Goal: Task Accomplishment & Management: Use online tool/utility

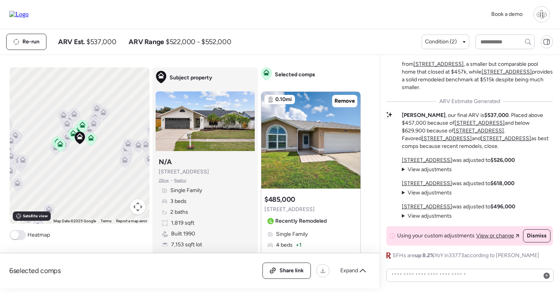
click at [430, 208] on u "12331 Wild Acres Rd" at bounding box center [427, 206] width 50 height 7
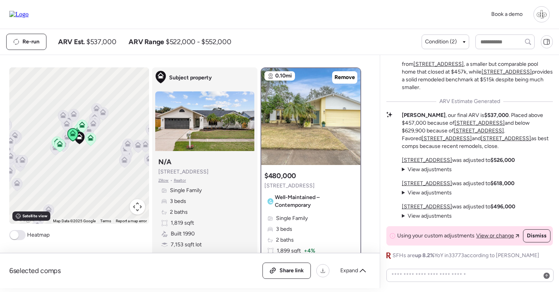
click at [415, 160] on u "[STREET_ADDRESS]" at bounding box center [427, 160] width 50 height 7
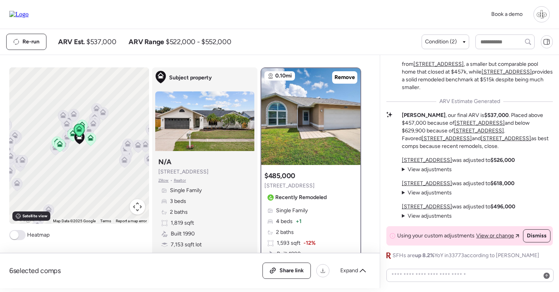
click at [409, 162] on u "[STREET_ADDRESS]" at bounding box center [427, 160] width 50 height 7
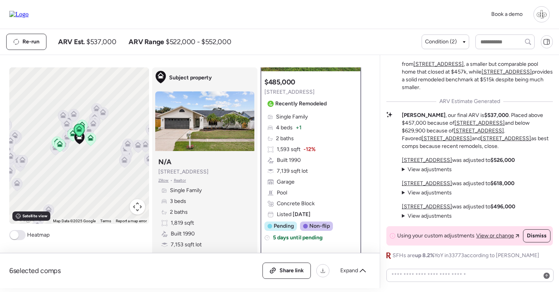
scroll to position [93, 0]
click at [307, 197] on div "Single Family 4 beds + 1 2 baths 1,593 sqft -12% Built 1990 7,139 sqft lot Gara…" at bounding box center [310, 165] width 93 height 105
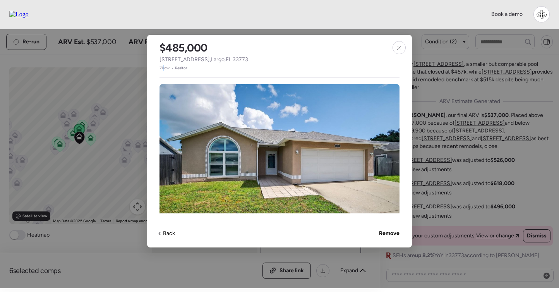
click at [164, 67] on span "Zillow" at bounding box center [164, 68] width 10 height 6
click at [397, 48] on icon at bounding box center [399, 48] width 6 height 6
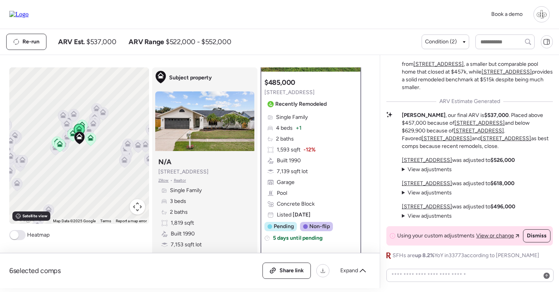
scroll to position [62, 0]
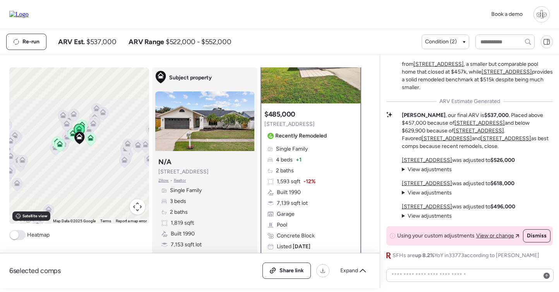
click at [311, 93] on img at bounding box center [310, 55] width 99 height 97
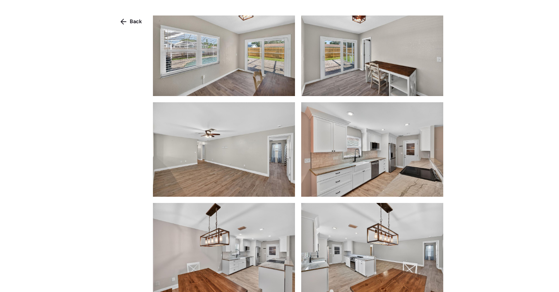
scroll to position [670, 0]
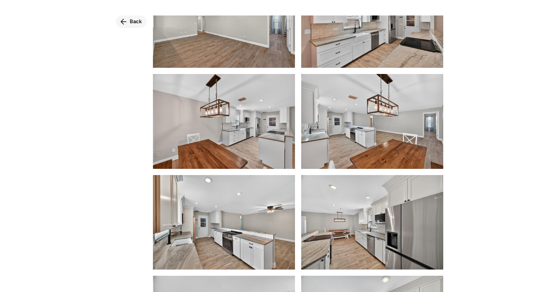
click at [134, 24] on span "Back" at bounding box center [136, 22] width 12 height 8
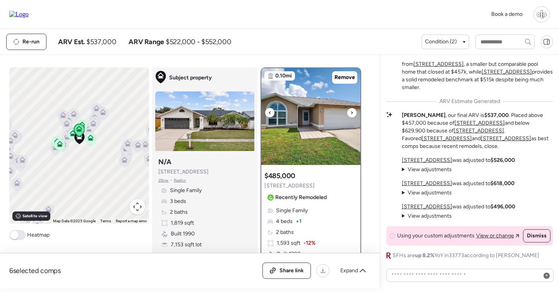
scroll to position [0, 0]
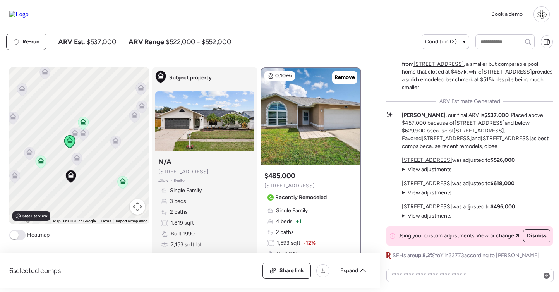
click at [75, 156] on icon at bounding box center [77, 155] width 6 height 3
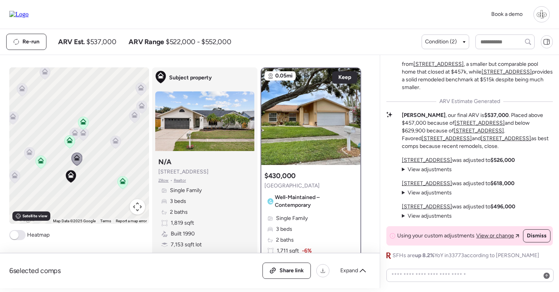
click at [428, 207] on u "12331 Wild Acres Rd" at bounding box center [427, 206] width 50 height 7
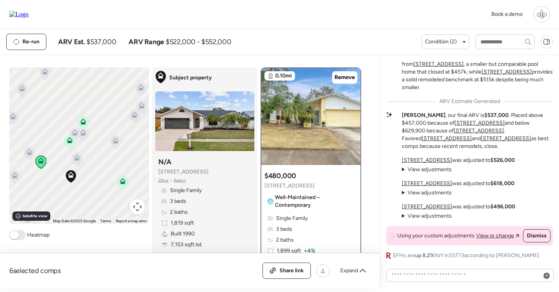
click at [430, 182] on u "[STREET_ADDRESS]" at bounding box center [427, 183] width 50 height 7
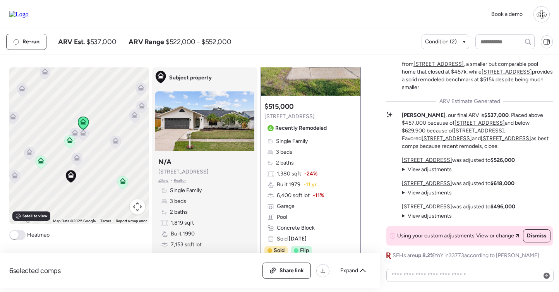
scroll to position [72, 0]
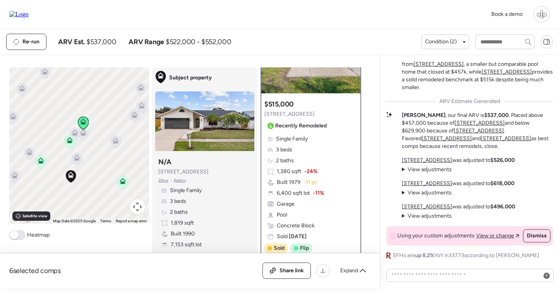
click at [430, 206] on u "12331 Wild Acres Rd" at bounding box center [427, 206] width 50 height 7
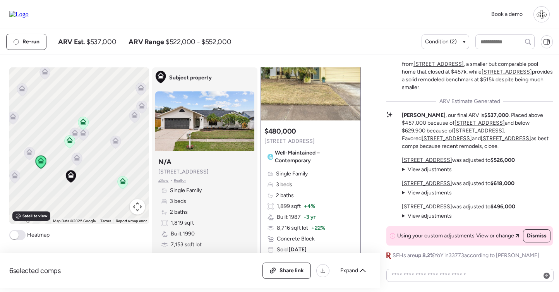
scroll to position [44, 0]
click at [308, 86] on img at bounding box center [310, 72] width 99 height 97
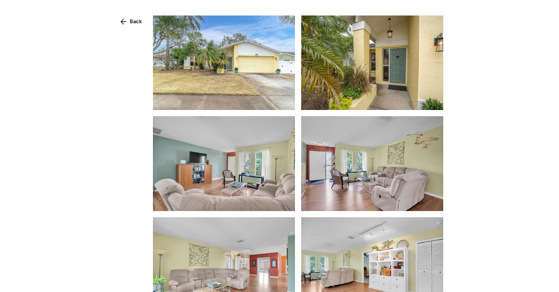
scroll to position [196, 0]
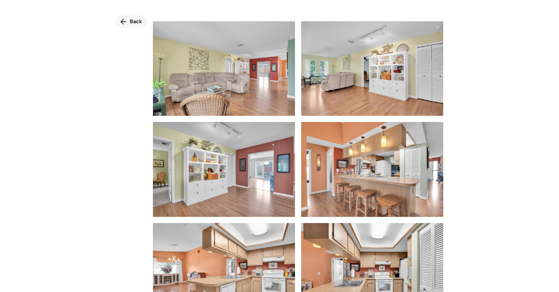
click at [132, 21] on span "Back" at bounding box center [136, 22] width 12 height 8
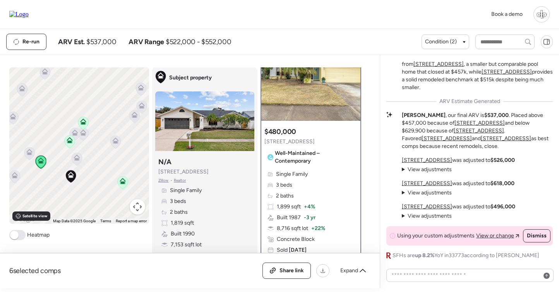
click at [77, 159] on icon at bounding box center [76, 159] width 5 height 2
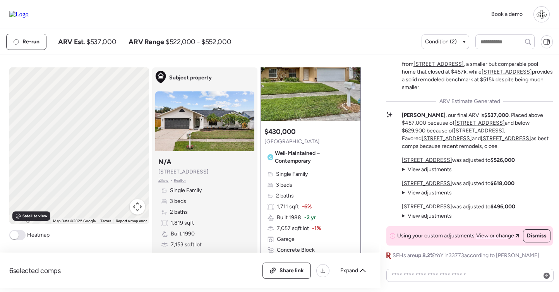
scroll to position [0, 0]
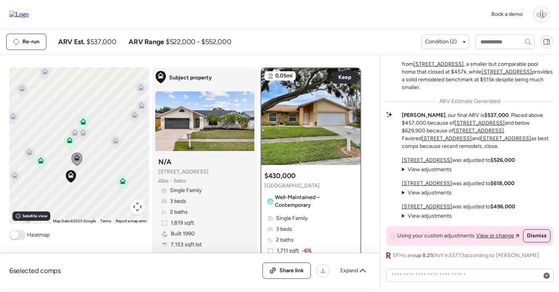
click at [118, 142] on icon at bounding box center [115, 140] width 6 height 6
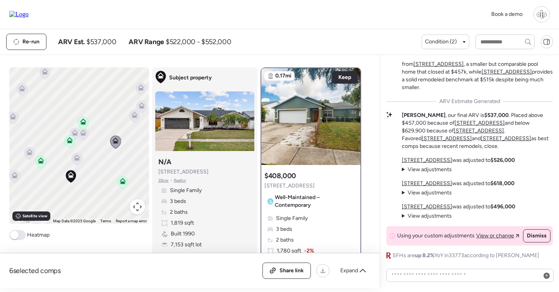
click at [82, 132] on icon at bounding box center [83, 133] width 6 height 6
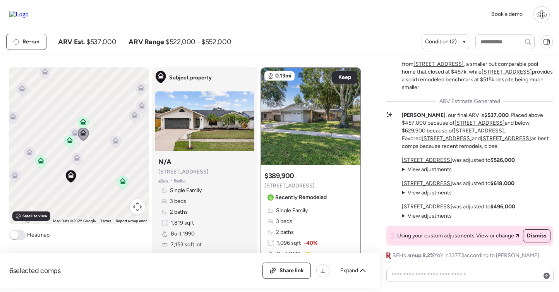
click at [71, 133] on icon at bounding box center [75, 134] width 10 height 13
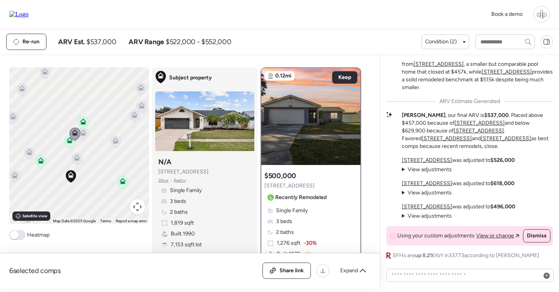
click at [83, 122] on icon at bounding box center [83, 121] width 6 height 6
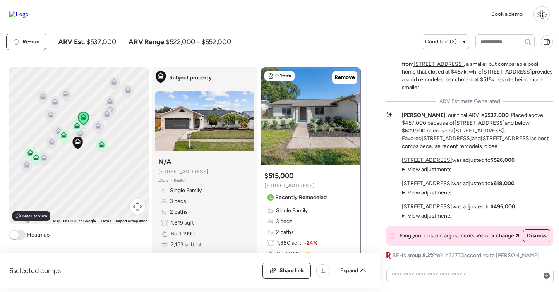
click at [105, 117] on icon at bounding box center [106, 115] width 5 height 2
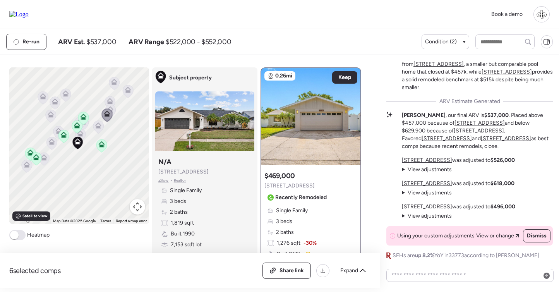
click at [98, 127] on icon at bounding box center [98, 127] width 5 height 2
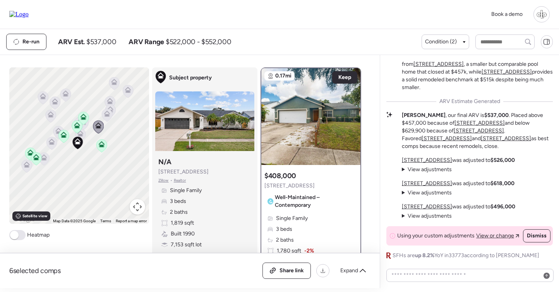
click at [110, 108] on icon at bounding box center [110, 109] width 6 height 6
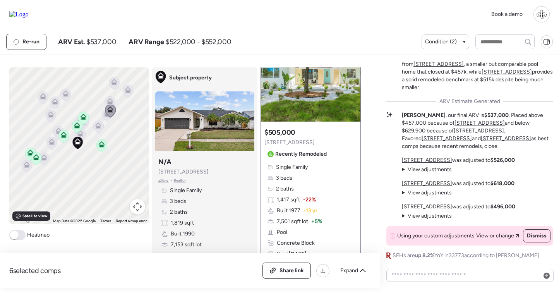
scroll to position [43, 0]
click at [302, 165] on span "Single Family" at bounding box center [292, 168] width 32 height 8
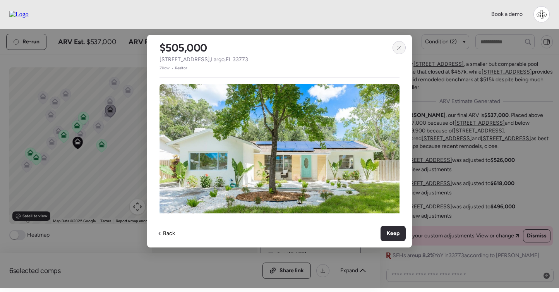
click at [396, 53] on div at bounding box center [398, 47] width 13 height 13
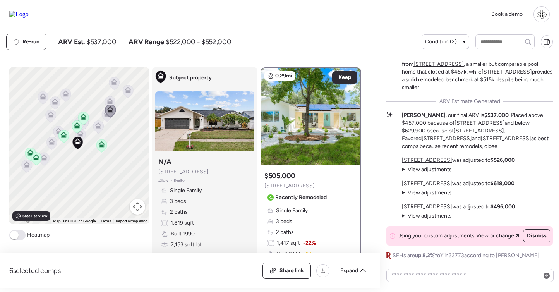
scroll to position [0, 0]
click at [301, 128] on div at bounding box center [310, 116] width 99 height 97
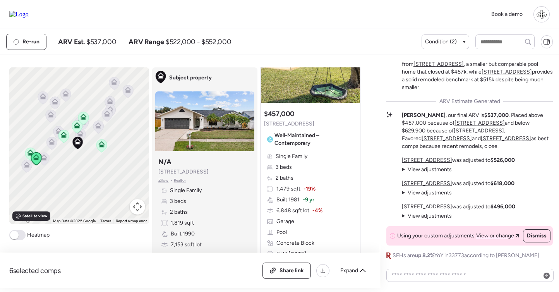
scroll to position [1952, 0]
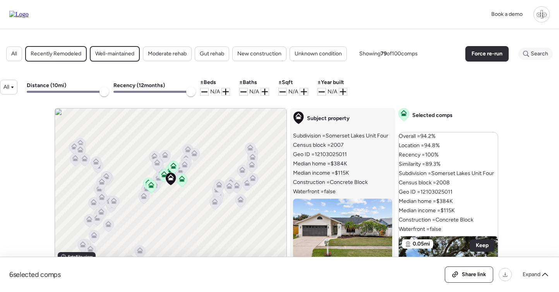
click at [526, 55] on icon at bounding box center [526, 54] width 6 height 6
click at [521, 55] on input "text" at bounding box center [521, 53] width 56 height 11
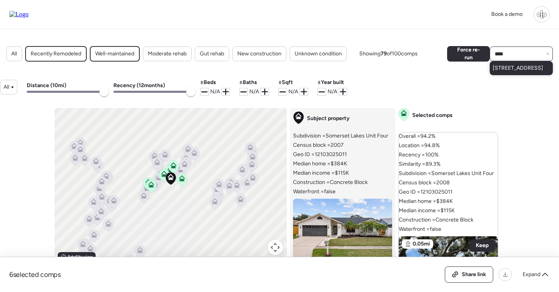
type input "****"
click at [521, 67] on span "7957 Cottonwoode Dr, Largo, FL 33773" at bounding box center [518, 68] width 50 height 8
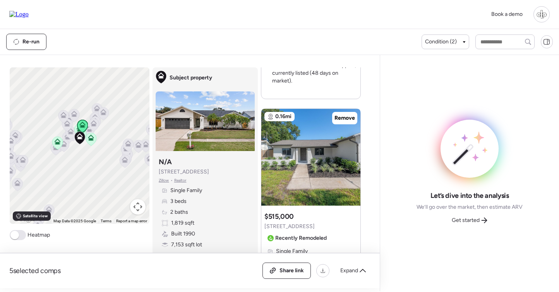
scroll to position [1357, 0]
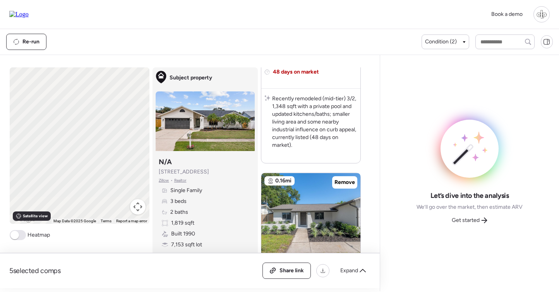
click at [304, 200] on img at bounding box center [310, 221] width 99 height 97
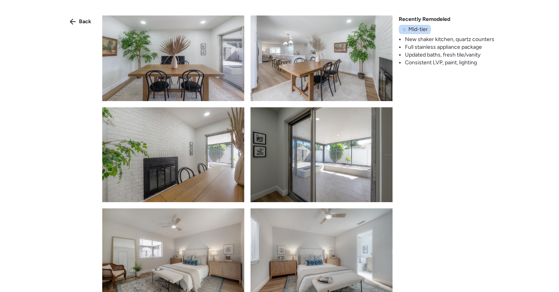
scroll to position [1085, 0]
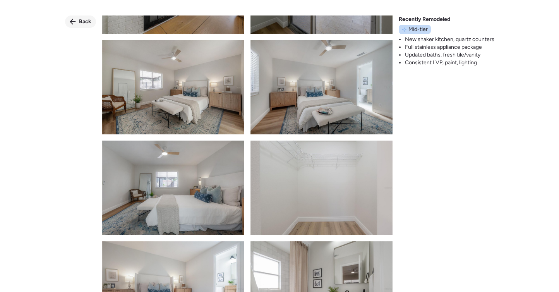
click at [82, 20] on span "Back" at bounding box center [85, 22] width 12 height 8
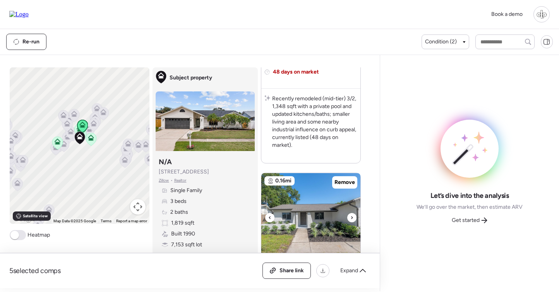
scroll to position [1520, 0]
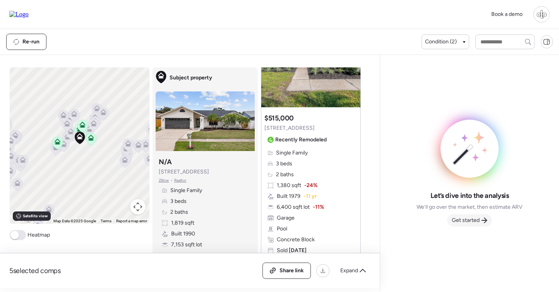
click at [465, 221] on span "Get started" at bounding box center [466, 220] width 28 height 8
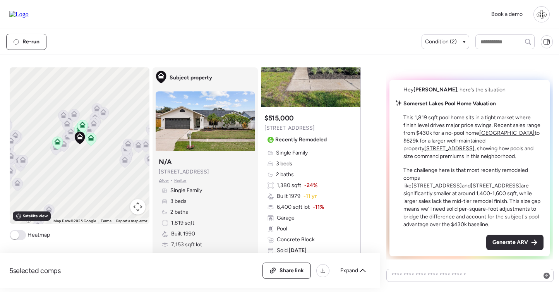
click at [489, 136] on u "[GEOGRAPHIC_DATA]" at bounding box center [506, 133] width 55 height 7
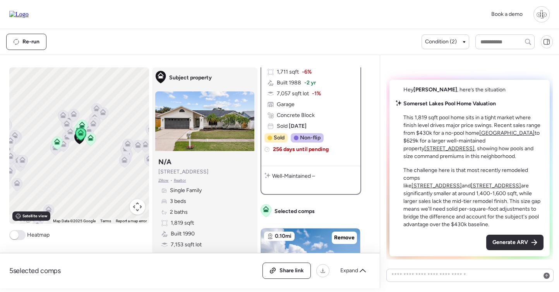
scroll to position [0, 0]
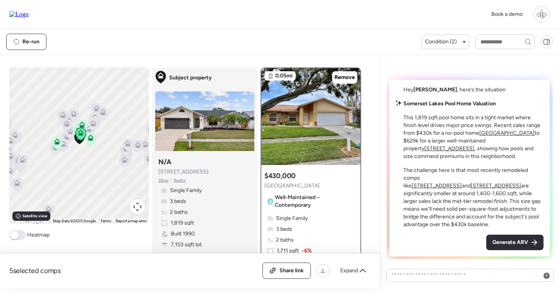
click at [475, 148] on u "[STREET_ADDRESS]" at bounding box center [449, 148] width 50 height 7
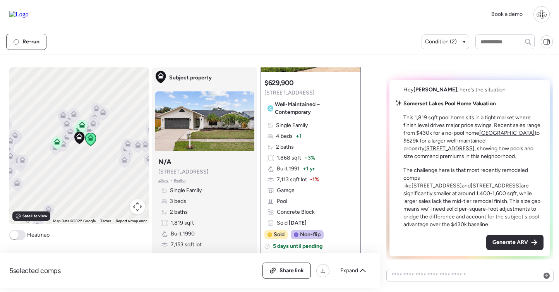
scroll to position [91, 0]
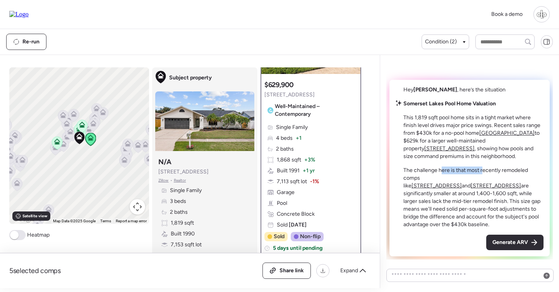
drag, startPoint x: 442, startPoint y: 178, endPoint x: 482, endPoint y: 178, distance: 39.9
click at [483, 178] on p "The challenge here is that most recently remodeled comps like 8157 124th Ter an…" at bounding box center [473, 197] width 140 height 62
click at [482, 178] on p "The challenge here is that most recently remodeled comps like 8157 124th Ter an…" at bounding box center [473, 197] width 140 height 62
click at [447, 187] on u "[STREET_ADDRESS]" at bounding box center [436, 185] width 50 height 7
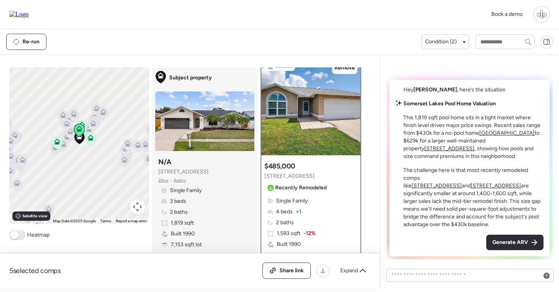
scroll to position [0, 0]
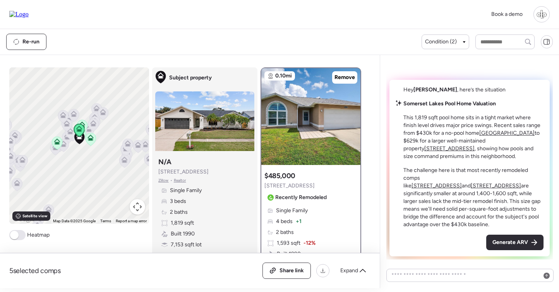
click at [504, 189] on u "[STREET_ADDRESS]" at bounding box center [496, 185] width 50 height 7
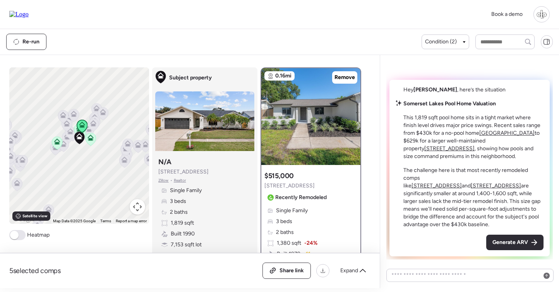
scroll to position [21, 0]
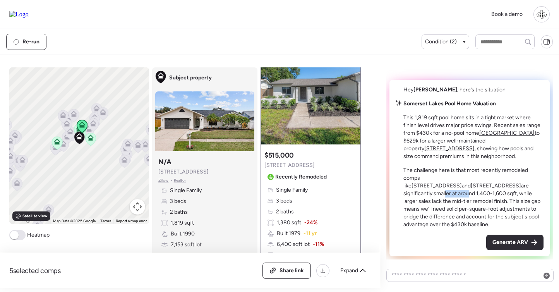
drag, startPoint x: 444, startPoint y: 194, endPoint x: 465, endPoint y: 194, distance: 20.9
click at [467, 194] on p "The challenge here is that most recently remodeled comps like 8157 124th Ter an…" at bounding box center [473, 197] width 140 height 62
drag, startPoint x: 436, startPoint y: 199, endPoint x: 483, endPoint y: 199, distance: 47.2
click at [483, 199] on p "The challenge here is that most recently remodeled comps like 8157 124th Ter an…" at bounding box center [473, 197] width 140 height 62
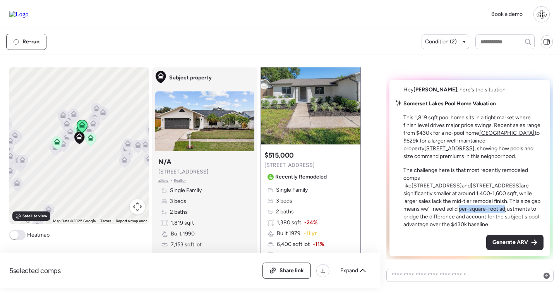
drag, startPoint x: 456, startPoint y: 207, endPoint x: 504, endPoint y: 207, distance: 47.2
click at [504, 207] on p "The challenge here is that most recently remodeled comps like 8157 124th Ter an…" at bounding box center [473, 197] width 140 height 62
drag, startPoint x: 436, startPoint y: 215, endPoint x: 480, endPoint y: 215, distance: 43.7
click at [480, 215] on p "The challenge here is that most recently remodeled comps like 8157 124th Ter an…" at bounding box center [473, 197] width 140 height 62
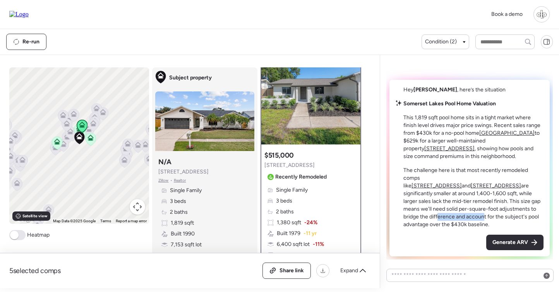
click at [480, 215] on p "The challenge here is that most recently remodeled comps like 8157 124th Ter an…" at bounding box center [473, 197] width 140 height 62
drag, startPoint x: 454, startPoint y: 226, endPoint x: 473, endPoint y: 226, distance: 19.0
click at [473, 226] on p "The challenge here is that most recently remodeled comps like 8157 124th Ter an…" at bounding box center [473, 197] width 140 height 62
click at [475, 146] on u "[STREET_ADDRESS]" at bounding box center [449, 148] width 50 height 7
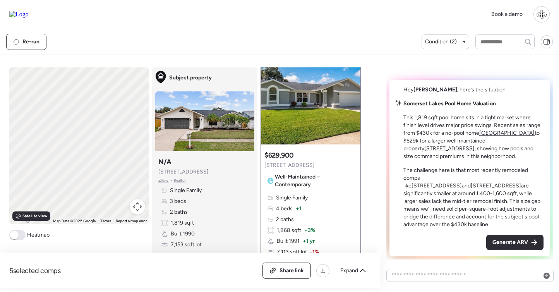
scroll to position [0, 0]
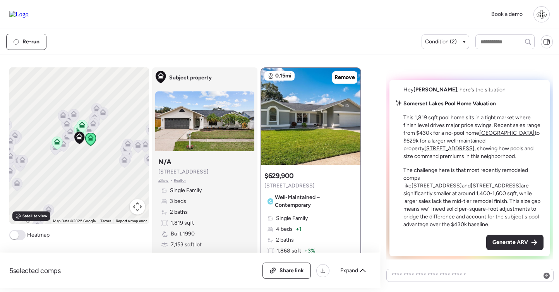
click at [494, 136] on u "[GEOGRAPHIC_DATA]" at bounding box center [506, 133] width 55 height 7
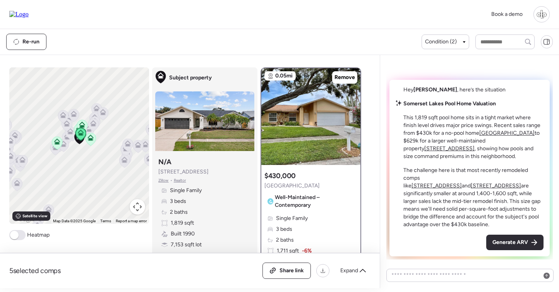
click at [475, 147] on u "[STREET_ADDRESS]" at bounding box center [449, 148] width 50 height 7
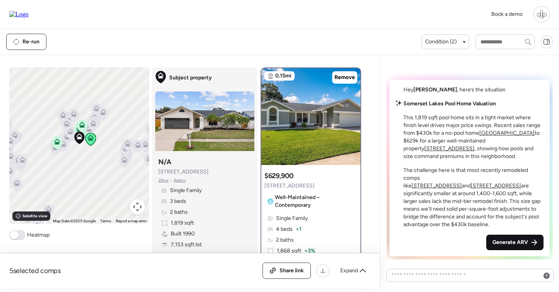
click at [522, 240] on span "Generate ARV" at bounding box center [510, 242] width 36 height 8
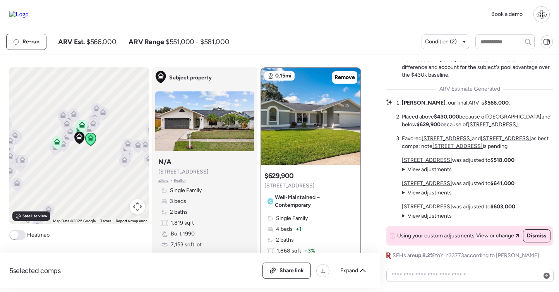
click at [422, 170] on span "View adjustments" at bounding box center [430, 169] width 44 height 7
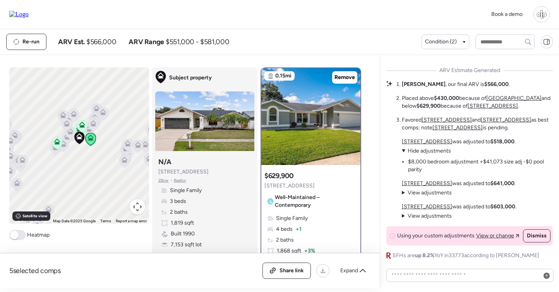
click at [425, 149] on span "Hide adjustments" at bounding box center [429, 150] width 43 height 7
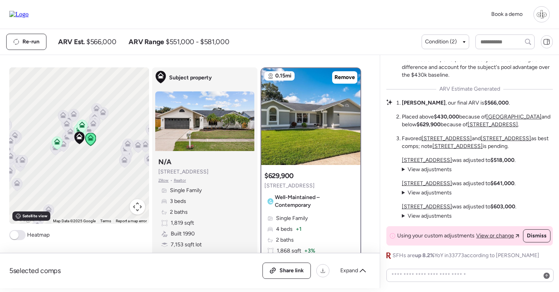
click at [423, 158] on u "[STREET_ADDRESS]" at bounding box center [427, 160] width 50 height 7
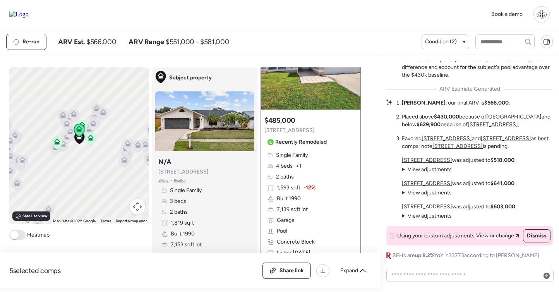
scroll to position [57, 0]
click at [416, 169] on span "View adjustments" at bounding box center [430, 169] width 44 height 7
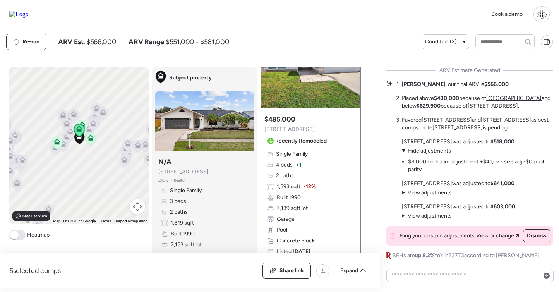
click at [437, 192] on span "View adjustments" at bounding box center [430, 192] width 44 height 7
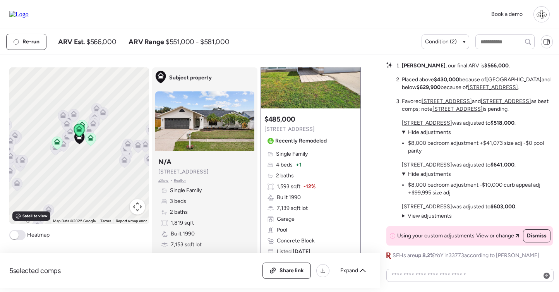
click at [436, 216] on span "View adjustments" at bounding box center [430, 215] width 44 height 7
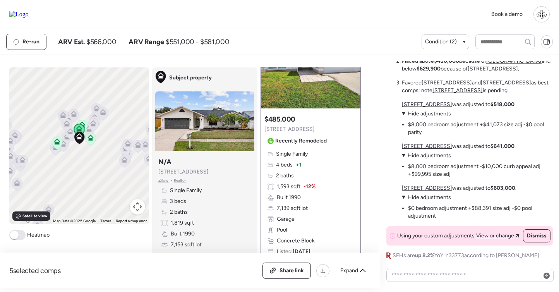
click at [418, 147] on u "[STREET_ADDRESS]" at bounding box center [427, 146] width 50 height 7
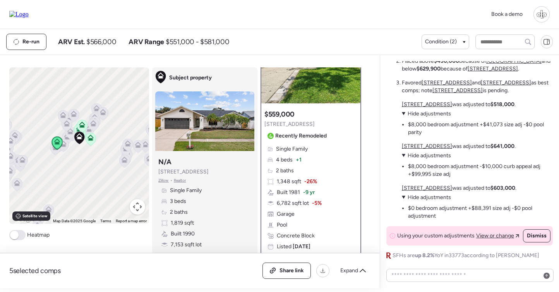
scroll to position [57, 0]
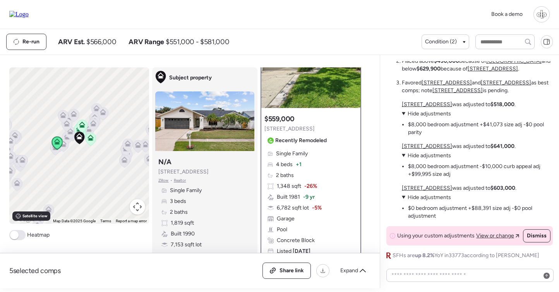
click at [321, 82] on img at bounding box center [310, 59] width 99 height 97
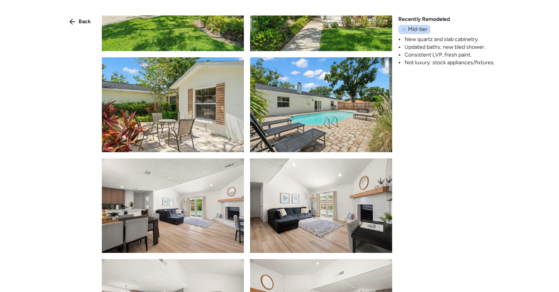
scroll to position [600, 0]
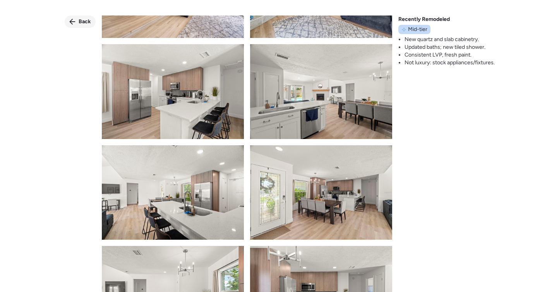
click at [77, 22] on div "Back" at bounding box center [80, 21] width 31 height 12
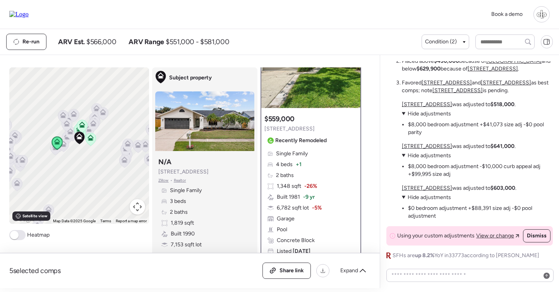
scroll to position [96, 0]
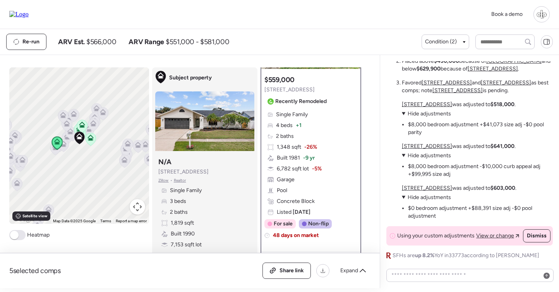
click at [434, 186] on u "[STREET_ADDRESS]" at bounding box center [427, 188] width 50 height 7
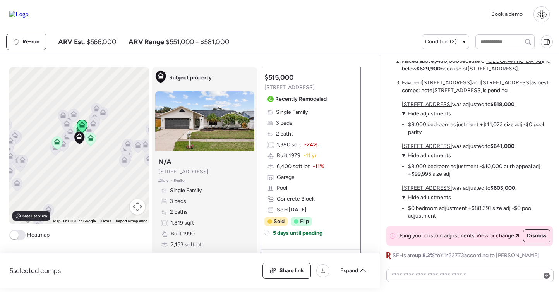
scroll to position [99, 0]
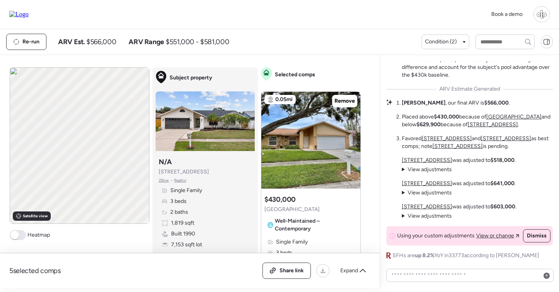
click at [422, 168] on span "View adjustments" at bounding box center [430, 169] width 44 height 7
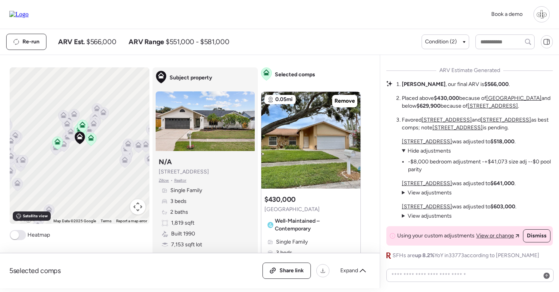
click at [426, 151] on span "Hide adjustments" at bounding box center [429, 150] width 43 height 7
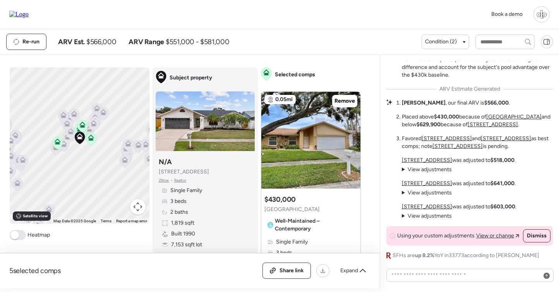
click at [427, 168] on span "View adjustments" at bounding box center [430, 169] width 44 height 7
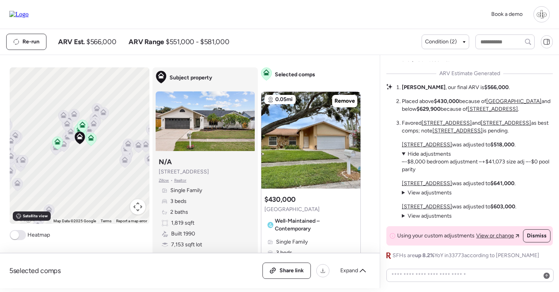
click at [426, 154] on span "Hide adjustments" at bounding box center [429, 154] width 43 height 7
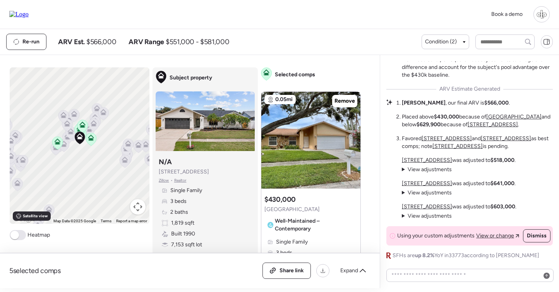
click at [437, 195] on span "View adjustments" at bounding box center [430, 192] width 44 height 7
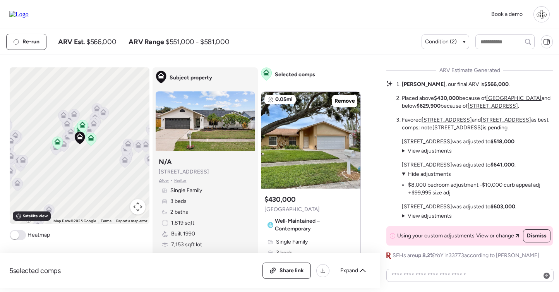
click at [431, 173] on span "Hide adjustments" at bounding box center [429, 174] width 43 height 7
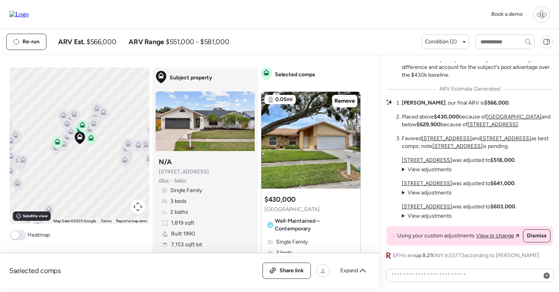
click at [423, 214] on span "View adjustments" at bounding box center [430, 215] width 44 height 7
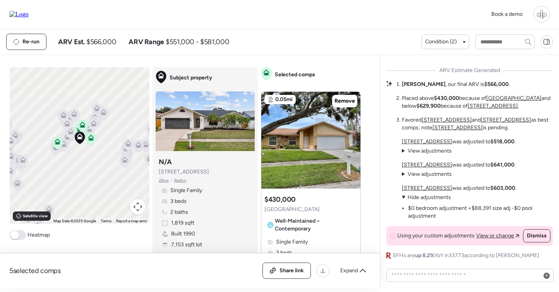
click at [425, 200] on span "Hide adjustments" at bounding box center [429, 197] width 43 height 7
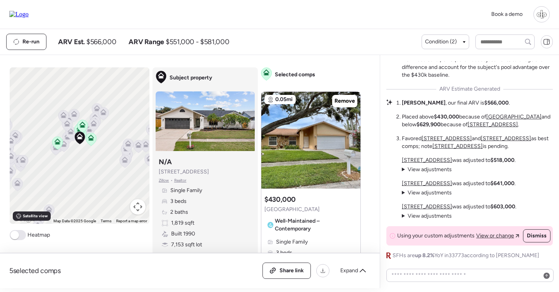
click at [419, 171] on span "View adjustments" at bounding box center [430, 169] width 44 height 7
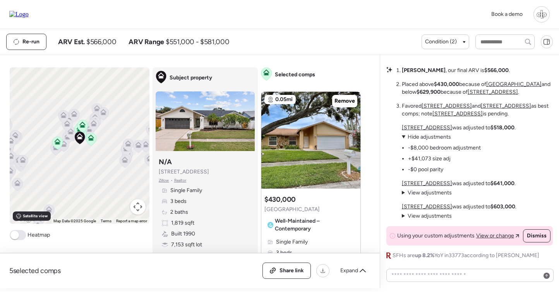
click at [424, 141] on summary "View adjustments Hide adjustments" at bounding box center [441, 137] width 79 height 8
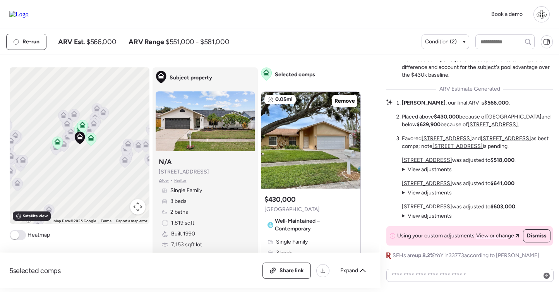
click at [434, 193] on span "View adjustments" at bounding box center [430, 192] width 44 height 7
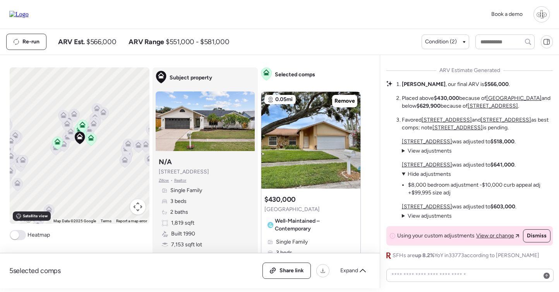
click at [432, 174] on span "Hide adjustments" at bounding box center [429, 174] width 43 height 7
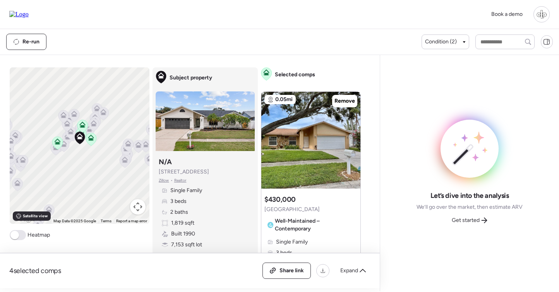
click at [462, 215] on div "Get started" at bounding box center [469, 220] width 45 height 12
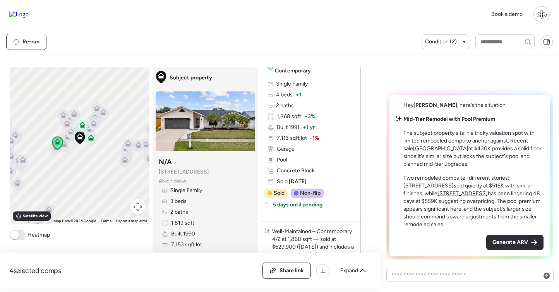
scroll to position [361, 0]
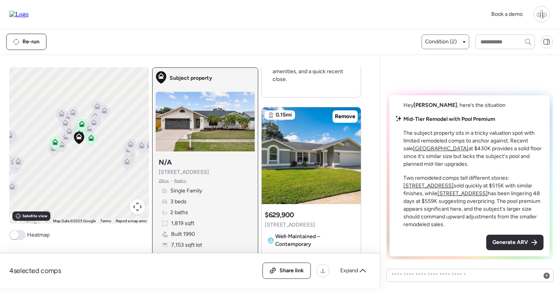
click at [446, 37] on div "Condition (2)" at bounding box center [446, 41] width 48 height 15
click at [454, 39] on div "Condition (2)" at bounding box center [445, 42] width 41 height 8
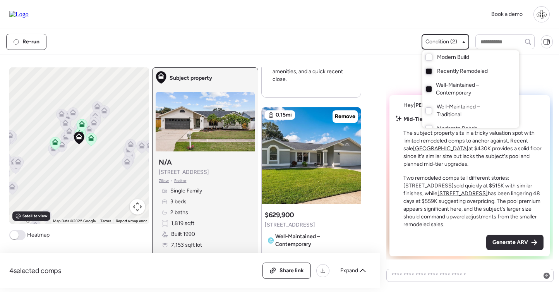
click at [436, 84] on span "Well-Maintained – Contemporary" at bounding box center [469, 88] width 67 height 15
click at [111, 130] on div at bounding box center [279, 124] width 559 height 292
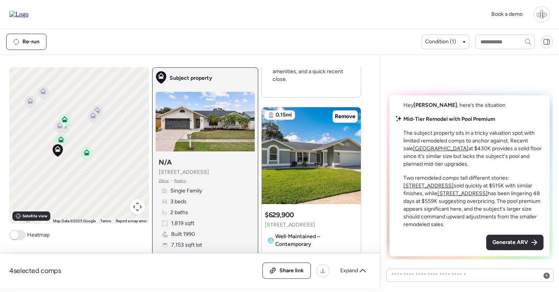
click at [60, 130] on icon at bounding box center [60, 127] width 10 height 13
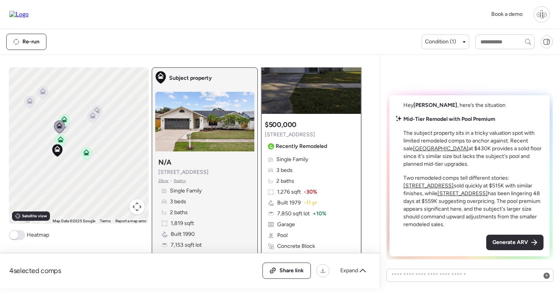
scroll to position [57, 0]
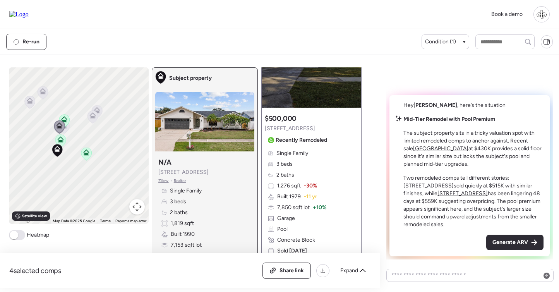
click at [66, 132] on icon at bounding box center [63, 126] width 11 height 13
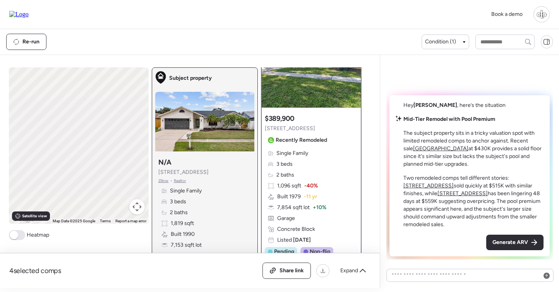
scroll to position [0, 0]
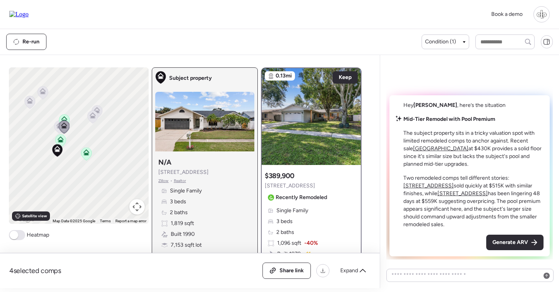
click at [89, 117] on icon at bounding box center [92, 115] width 6 height 6
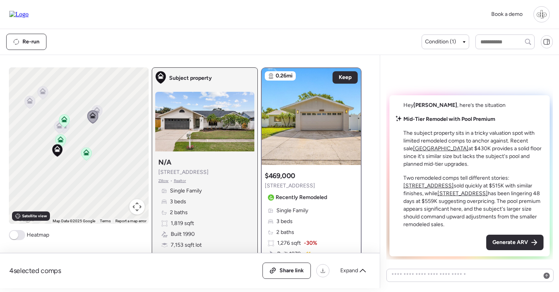
click at [103, 106] on div "To navigate, press the arrow keys. To activate drag with keyboard, press Alt + …" at bounding box center [79, 145] width 140 height 156
click at [101, 109] on icon at bounding box center [97, 111] width 10 height 13
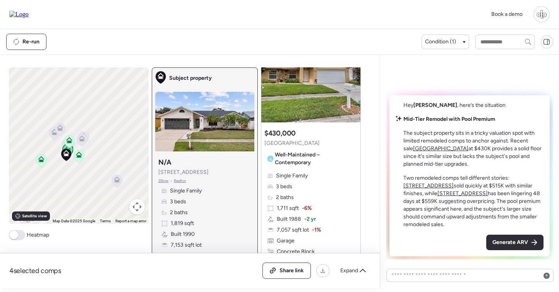
scroll to position [295, 0]
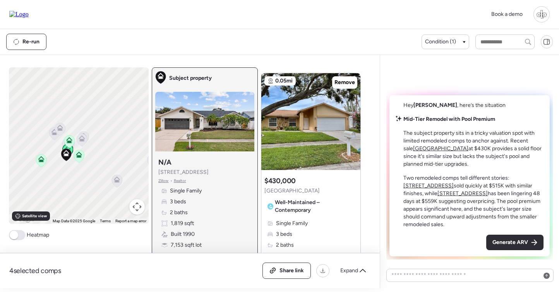
click at [323, 127] on div at bounding box center [310, 121] width 99 height 97
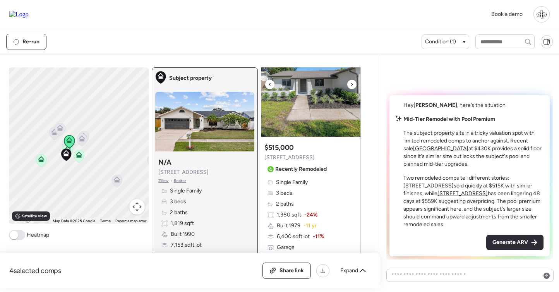
scroll to position [1624, 0]
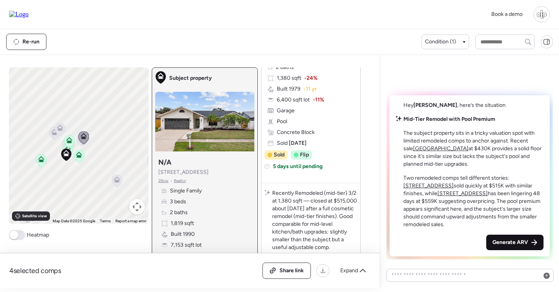
click at [499, 240] on span "Generate ARV" at bounding box center [510, 242] width 36 height 8
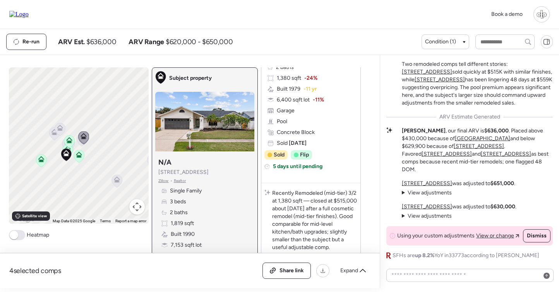
scroll to position [0, 0]
click at [425, 185] on u "[STREET_ADDRESS]" at bounding box center [427, 183] width 50 height 7
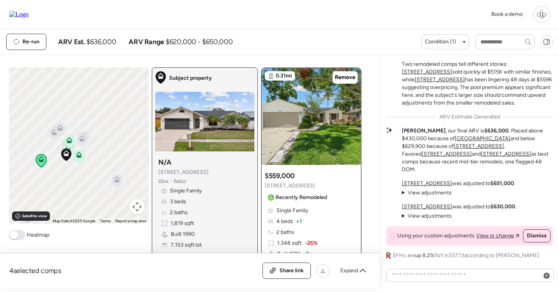
click at [427, 203] on div "[STREET_ADDRESS] was adjusted to $651,000 . View adjustments Hide adjustments −…" at bounding box center [459, 200] width 115 height 40
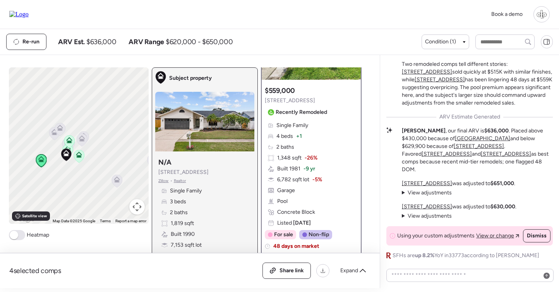
scroll to position [86, 0]
click at [436, 207] on u "[STREET_ADDRESS]" at bounding box center [427, 206] width 50 height 7
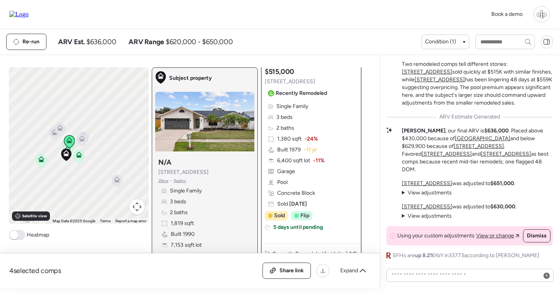
scroll to position [105, 0]
click at [439, 193] on span "View adjustments" at bounding box center [430, 192] width 44 height 7
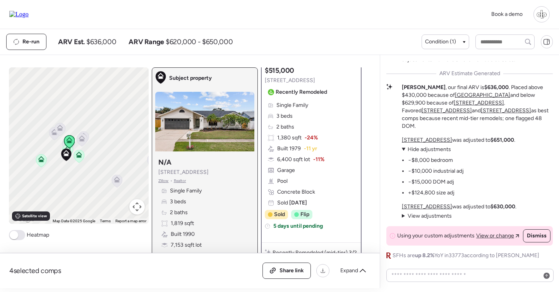
click at [437, 216] on span "View adjustments" at bounding box center [430, 215] width 44 height 7
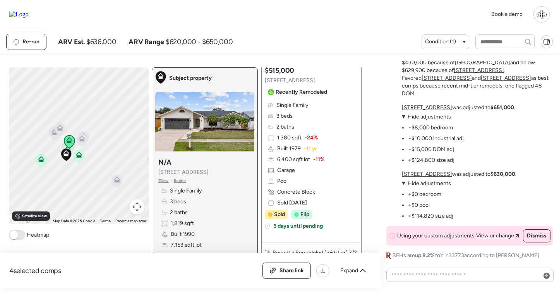
click at [440, 173] on u "[STREET_ADDRESS]" at bounding box center [427, 174] width 50 height 7
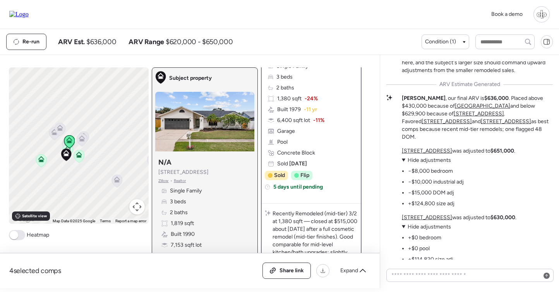
scroll to position [-44, 0]
click at [82, 146] on icon at bounding box center [81, 140] width 10 height 13
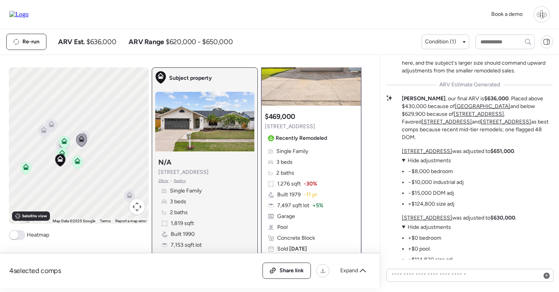
scroll to position [71, 0]
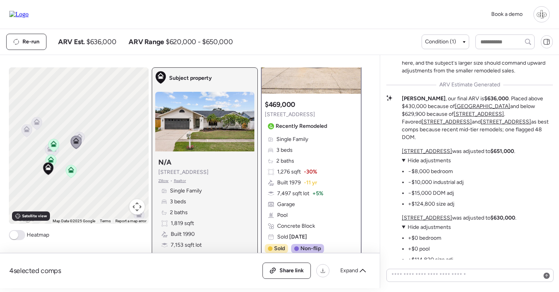
click at [81, 137] on icon at bounding box center [75, 142] width 11 height 13
click at [82, 136] on icon at bounding box center [79, 137] width 6 height 6
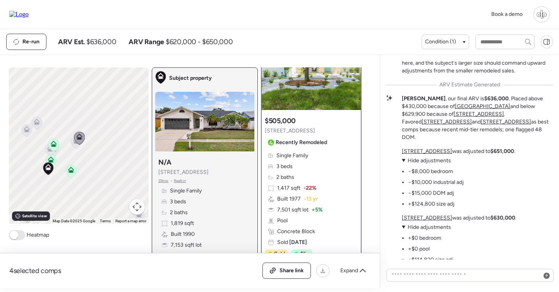
scroll to position [60, 0]
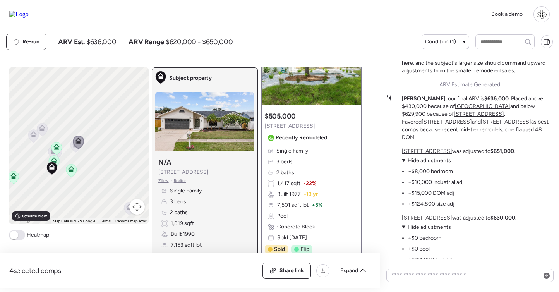
click at [39, 134] on icon at bounding box center [42, 129] width 10 height 13
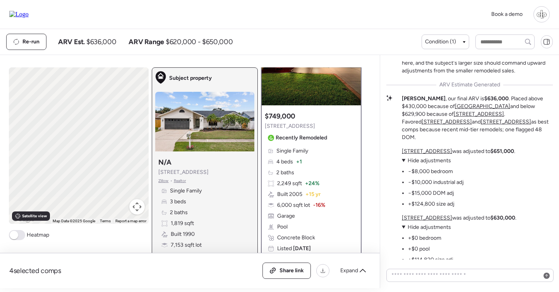
scroll to position [0, 0]
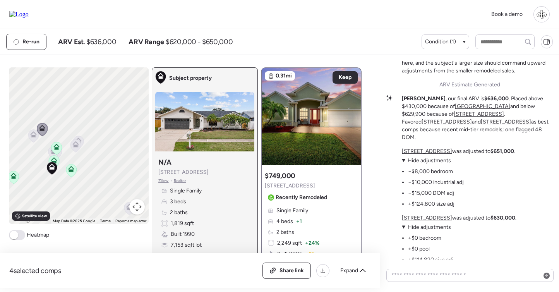
click at [30, 139] on icon at bounding box center [33, 136] width 10 height 13
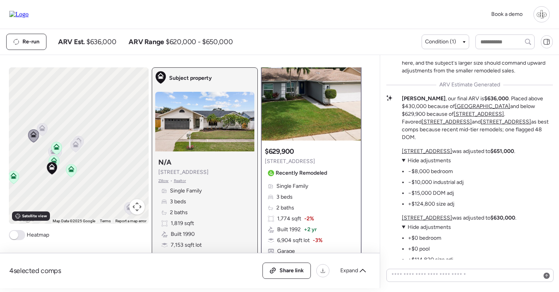
scroll to position [24, 0]
click at [316, 101] on img at bounding box center [311, 92] width 99 height 97
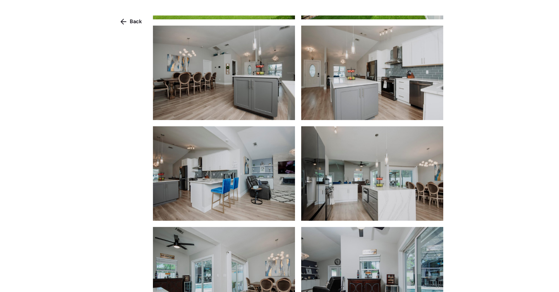
scroll to position [1115, 0]
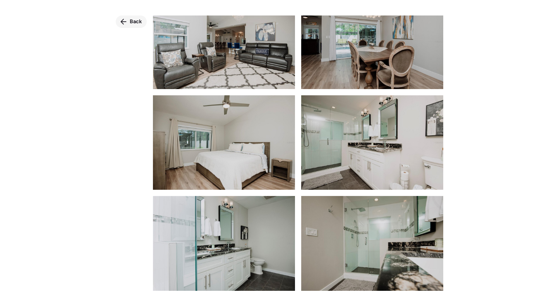
click at [129, 22] on div "Back" at bounding box center [131, 21] width 31 height 12
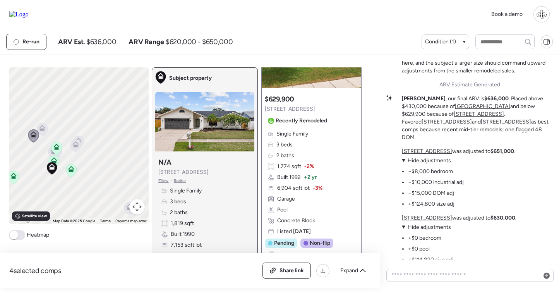
scroll to position [74, 0]
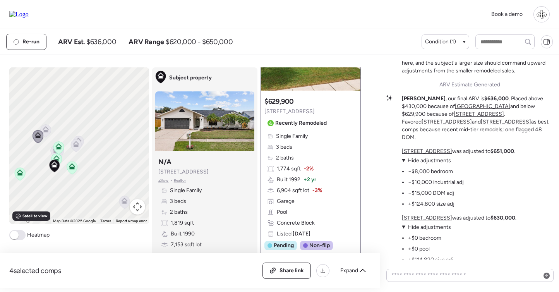
click at [164, 180] on span "Zillow" at bounding box center [163, 180] width 10 height 6
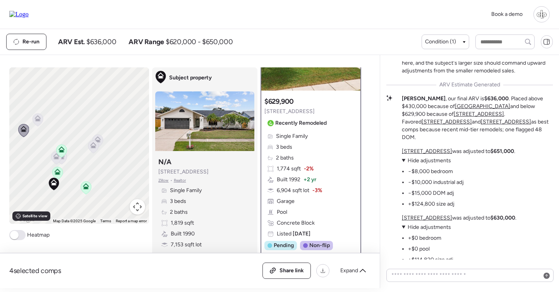
click at [55, 158] on icon at bounding box center [55, 158] width 5 height 2
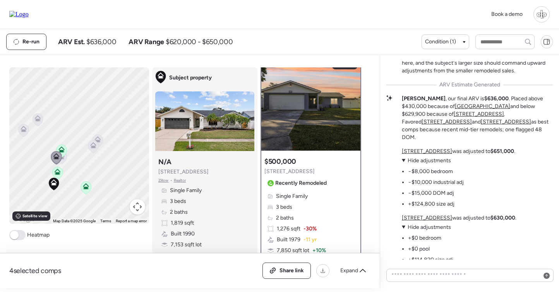
scroll to position [0, 0]
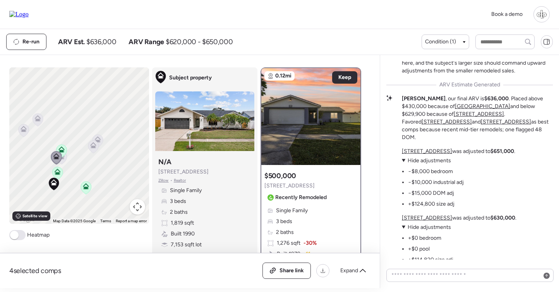
click at [65, 161] on icon at bounding box center [61, 157] width 10 height 13
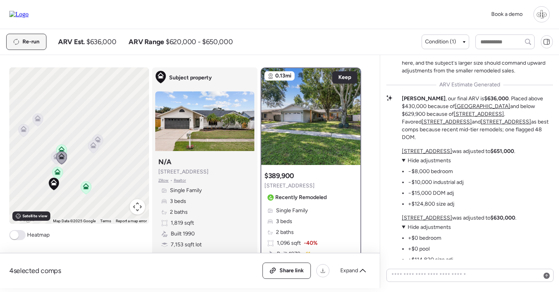
click at [27, 42] on span "Re-run" at bounding box center [30, 42] width 17 height 8
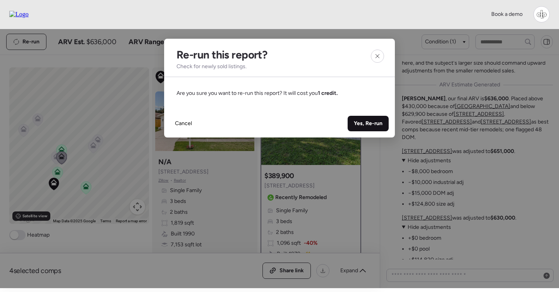
click at [370, 122] on span "Yes, Re-run" at bounding box center [368, 124] width 29 height 8
